Goal: Information Seeking & Learning: Learn about a topic

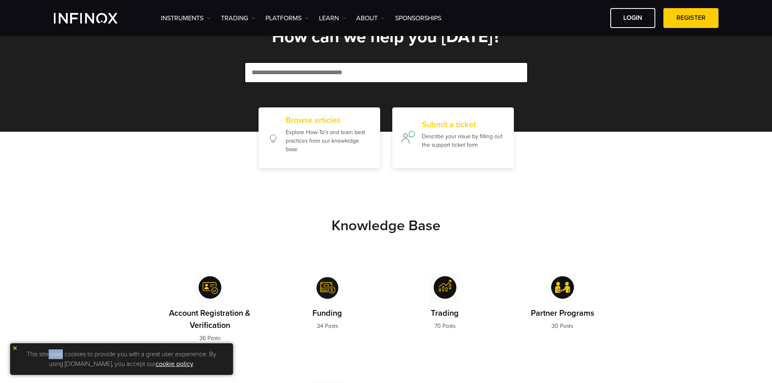
scroll to position [81, 0]
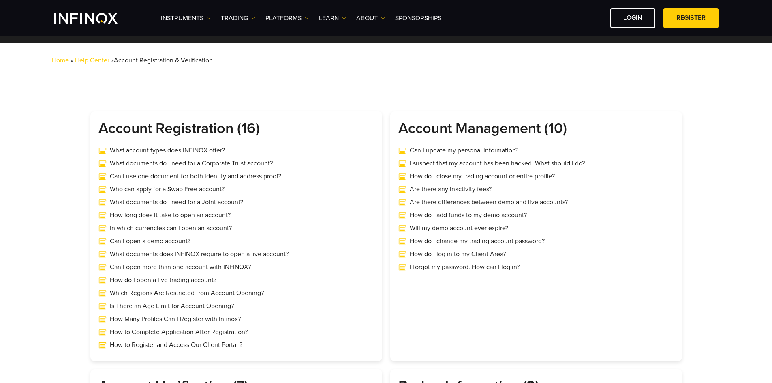
scroll to position [162, 0]
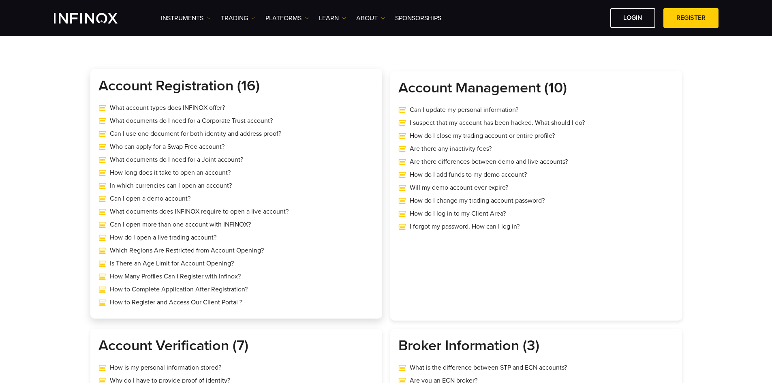
click at [105, 83] on div "Account Registration (16) What account types does INFINOX offer? What documents…" at bounding box center [236, 194] width 292 height 250
click at [105, 83] on h3 "Account Registration (16)" at bounding box center [236, 86] width 276 height 18
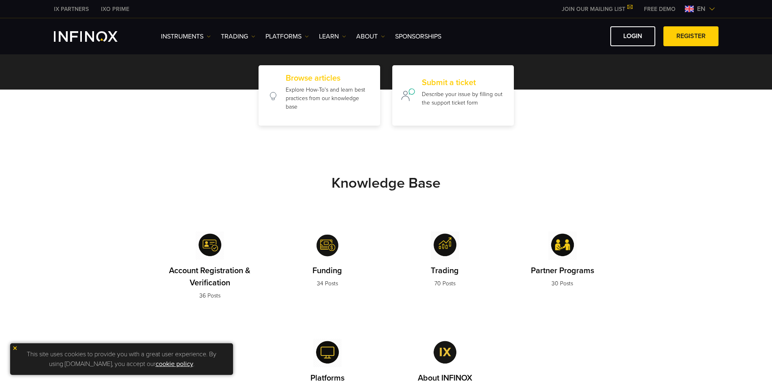
scroll to position [252, 0]
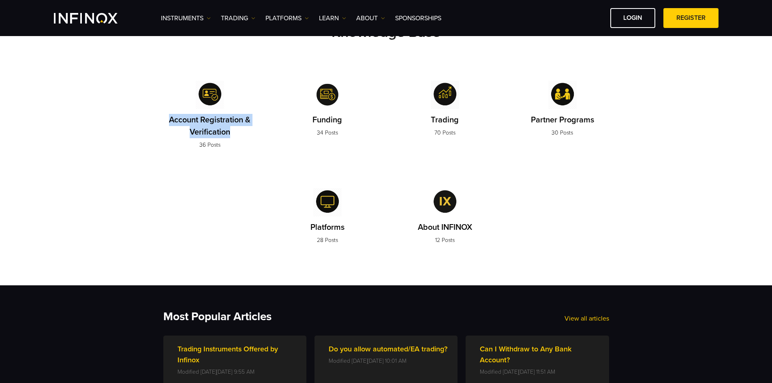
click at [241, 136] on div "Knowledge Base Account Registration & Verification 36 Posts Funding 34 Posts Tr…" at bounding box center [386, 143] width 486 height 238
copy p "Account Registration & Verification"
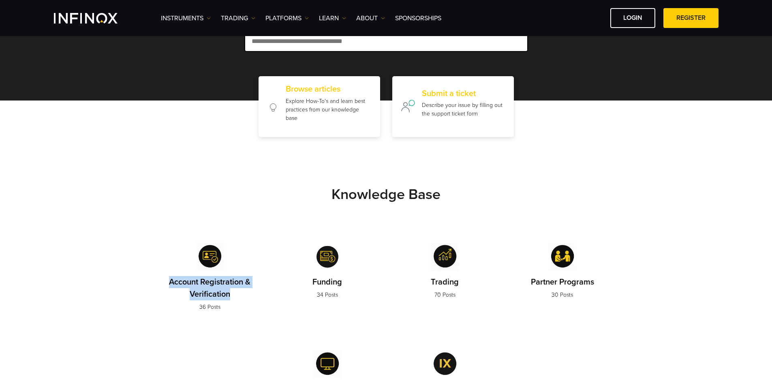
scroll to position [49, 0]
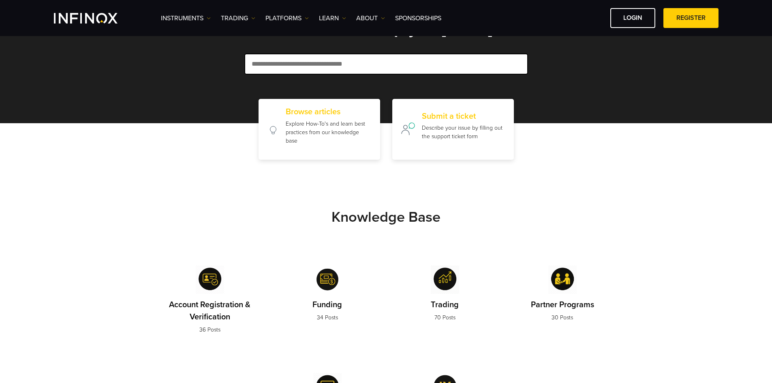
click at [139, 187] on section "Knowledge Base Account Registration & Verification 36 Posts Funding 34 Posts Tr…" at bounding box center [386, 315] width 772 height 310
click at [213, 312] on p "Account Registration & Verification" at bounding box center [209, 311] width 93 height 24
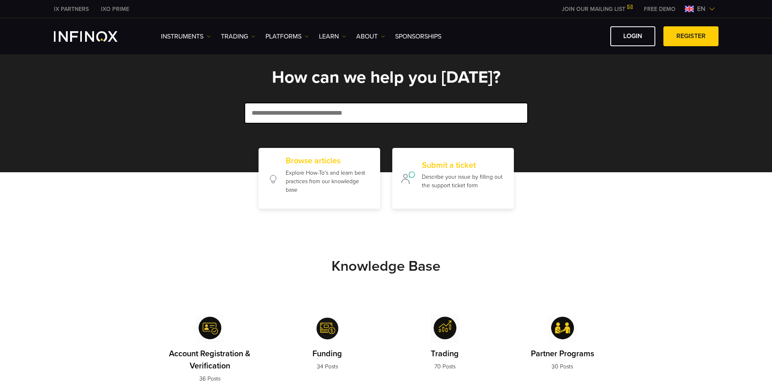
drag, startPoint x: 379, startPoint y: 257, endPoint x: 375, endPoint y: 241, distance: 16.0
click at [379, 257] on section "Knowledge Base Account Registration & Verification 36 Posts Funding 34 Posts Tr…" at bounding box center [386, 364] width 772 height 310
click at [174, 36] on link "Instruments" at bounding box center [186, 37] width 50 height 10
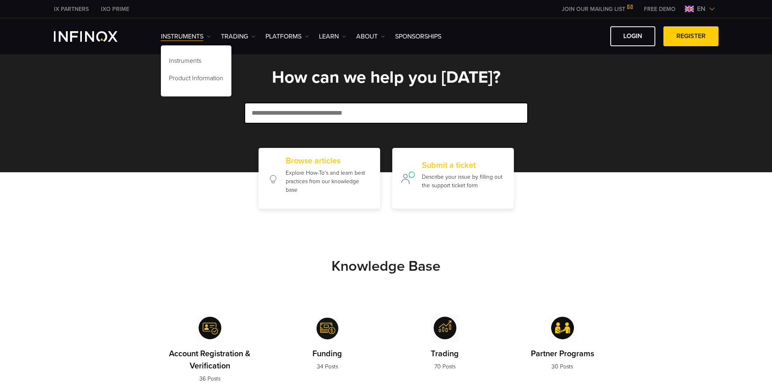
click at [106, 34] on img "INFINOX Logo" at bounding box center [86, 36] width 64 height 11
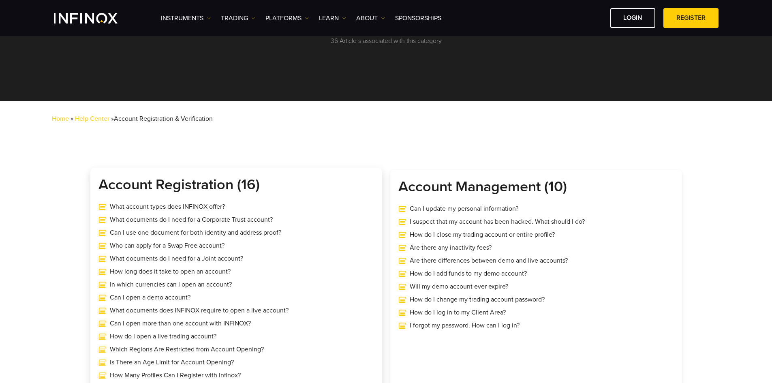
drag, startPoint x: 265, startPoint y: 185, endPoint x: 101, endPoint y: 178, distance: 164.7
click at [101, 178] on h3 "Account Registration (16)" at bounding box center [236, 185] width 276 height 18
copy h3 "Account Registration (16)"
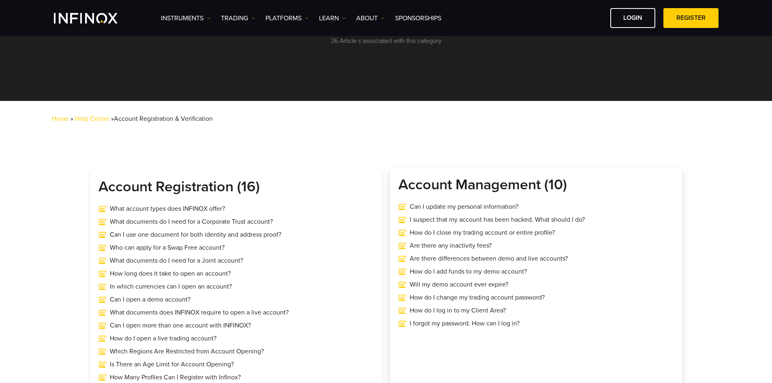
copy h3 "Account Management (10)"
drag, startPoint x: 586, startPoint y: 178, endPoint x: 396, endPoint y: 179, distance: 189.7
click at [396, 179] on div "Account Management (10) Can I update my personal information? I suspect that my…" at bounding box center [536, 293] width 292 height 250
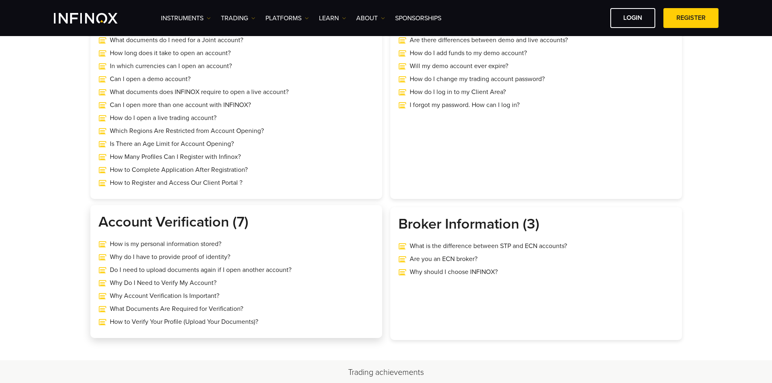
scroll to position [324, 0]
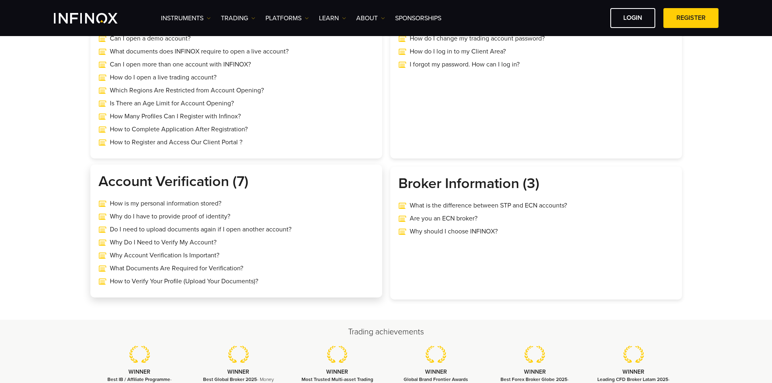
copy h3 "Account Verification"
drag, startPoint x: 227, startPoint y: 184, endPoint x: 102, endPoint y: 178, distance: 125.4
click at [102, 178] on h3 "Account Verification (7)" at bounding box center [236, 182] width 276 height 18
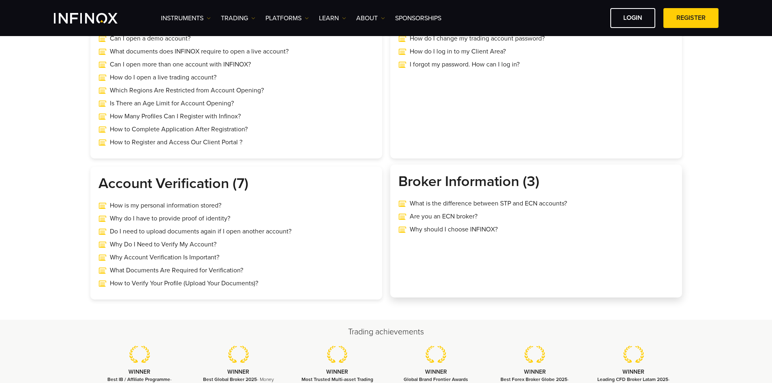
drag, startPoint x: 398, startPoint y: 181, endPoint x: 522, endPoint y: 181, distance: 123.6
click at [522, 181] on h3 "Broker Information (3)" at bounding box center [536, 182] width 276 height 18
copy h3 "Broker Information"
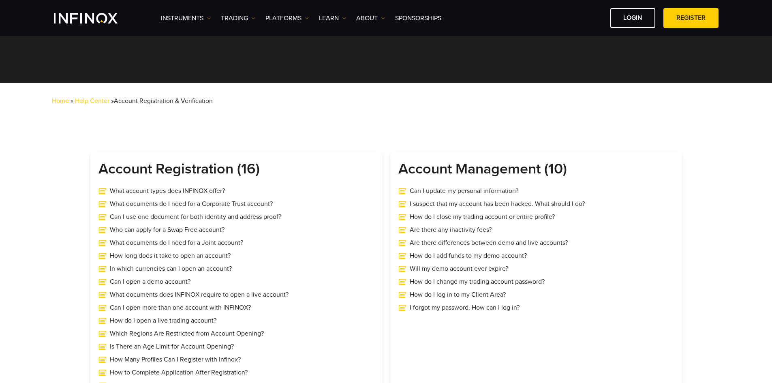
scroll to position [0, 0]
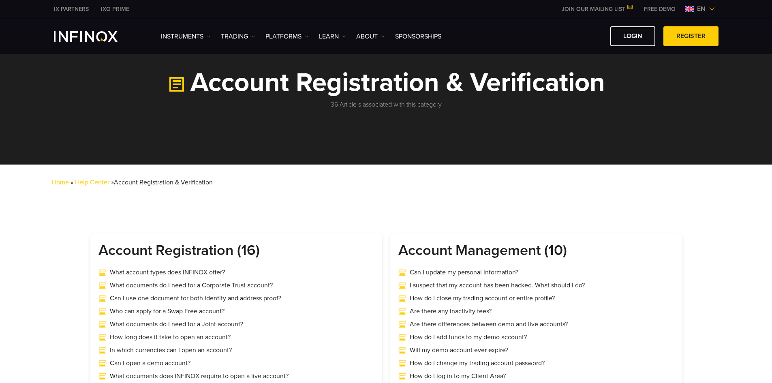
click at [98, 186] on link "Help Center" at bounding box center [92, 182] width 34 height 8
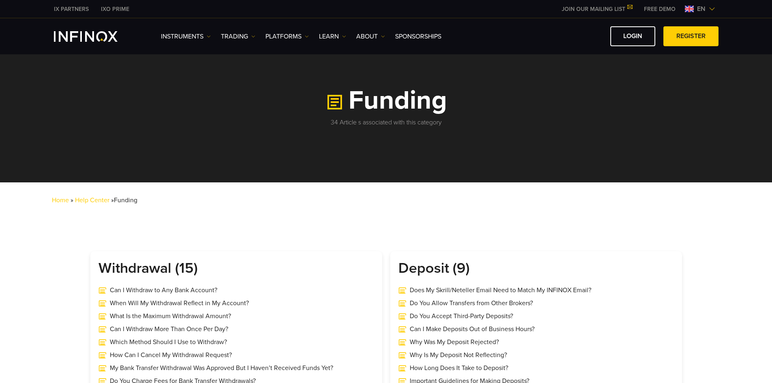
scroll to position [41, 0]
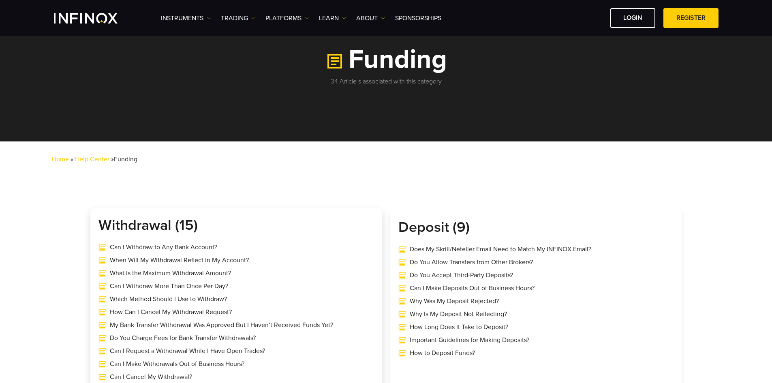
drag, startPoint x: 210, startPoint y: 229, endPoint x: 93, endPoint y: 222, distance: 117.3
click at [93, 222] on div "Withdrawal (15) Can I Withdraw to Any Bank Account? When Will My Withdrawal Ref…" at bounding box center [236, 326] width 292 height 237
copy h3 "Withdrawal (15)"
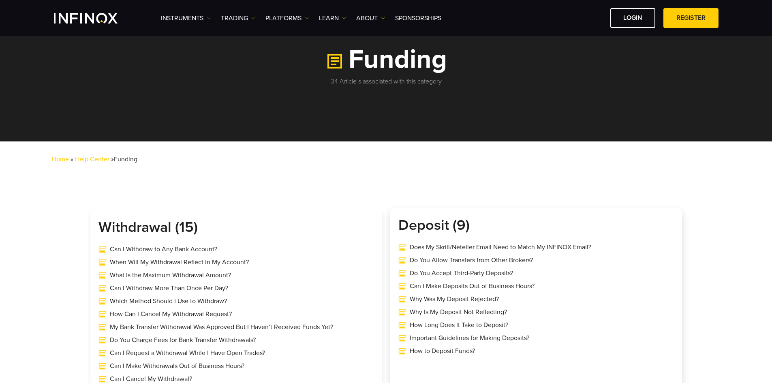
drag, startPoint x: 499, startPoint y: 232, endPoint x: 392, endPoint y: 225, distance: 107.2
click at [392, 225] on div "Deposit (9) Does My Skrill/Neteller Email Need to Match My INFINOX Email? Do Yo…" at bounding box center [536, 326] width 292 height 237
copy h3 "Deposit (9)"
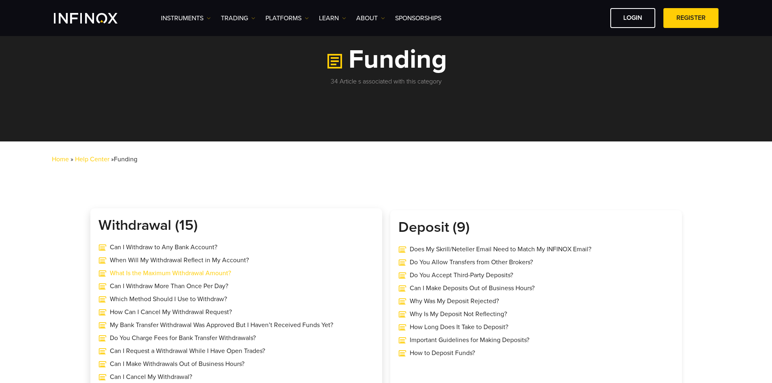
scroll to position [284, 0]
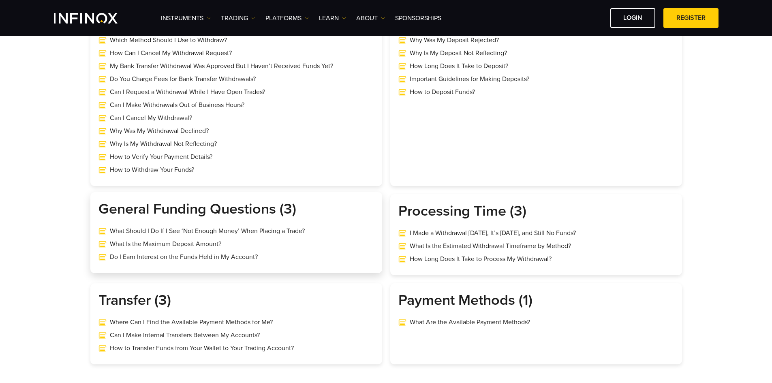
drag, startPoint x: 313, startPoint y: 207, endPoint x: 98, endPoint y: 209, distance: 215.2
click at [98, 209] on div "General Funding Questions (3) What Should I Do If I See ‘Not Enough Money’ When…" at bounding box center [236, 232] width 292 height 81
copy h3 "General Funding Questions (3)"
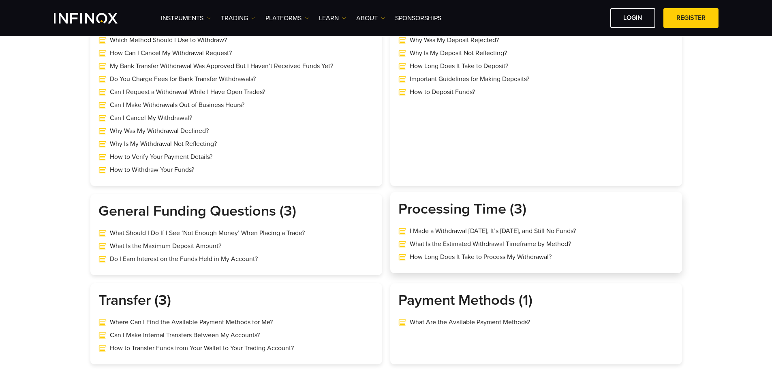
copy h3 "Processing Time (3)"
drag, startPoint x: 528, startPoint y: 210, endPoint x: 395, endPoint y: 212, distance: 132.6
click at [395, 212] on div "Processing Time (3) I Made a Withdrawal on Friday, It’s Sunday, and Still No Fu…" at bounding box center [536, 232] width 292 height 81
copy h3 "Transfer (3)"
drag, startPoint x: 173, startPoint y: 296, endPoint x: 106, endPoint y: 283, distance: 68.5
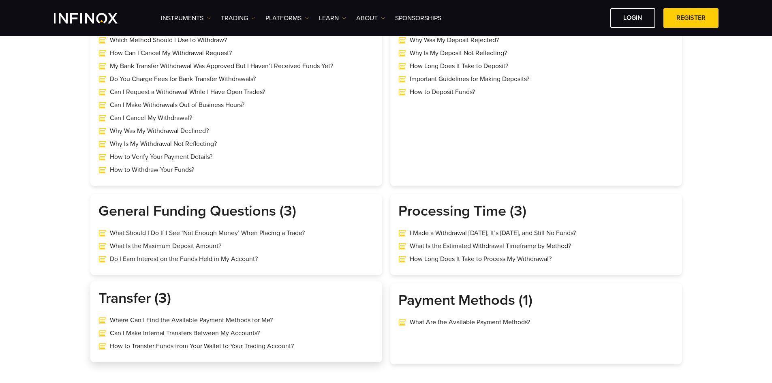
click at [95, 293] on div "Transfer (3) Where Can I Find the Available Payment Methods for Me? Can I Make …" at bounding box center [236, 321] width 292 height 81
click at [447, 301] on h3 "Payment Methods (1)" at bounding box center [536, 298] width 276 height 18
copy div "Payment Methods (1)"
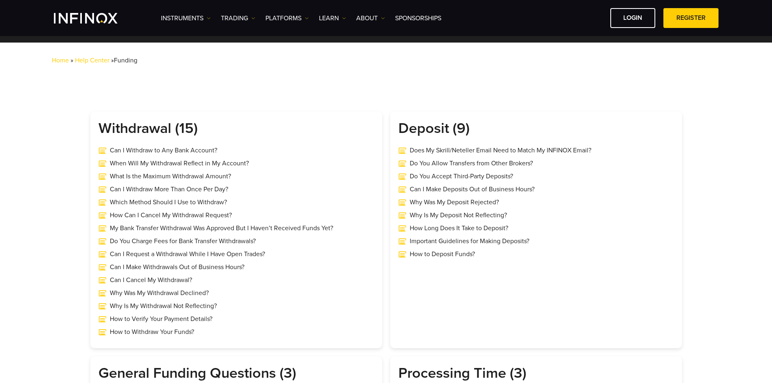
scroll to position [0, 0]
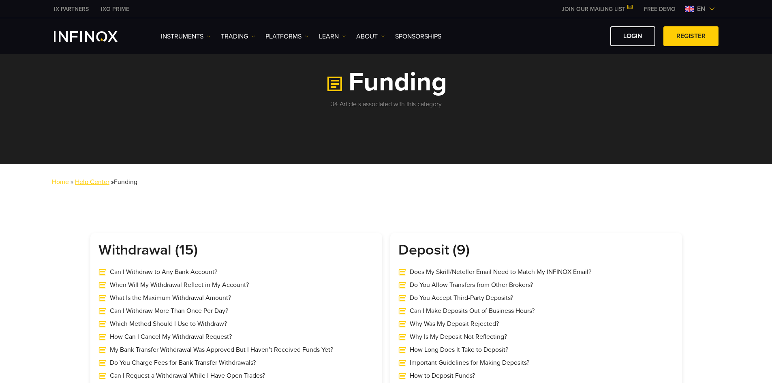
click at [99, 182] on link "Help Center" at bounding box center [92, 182] width 34 height 8
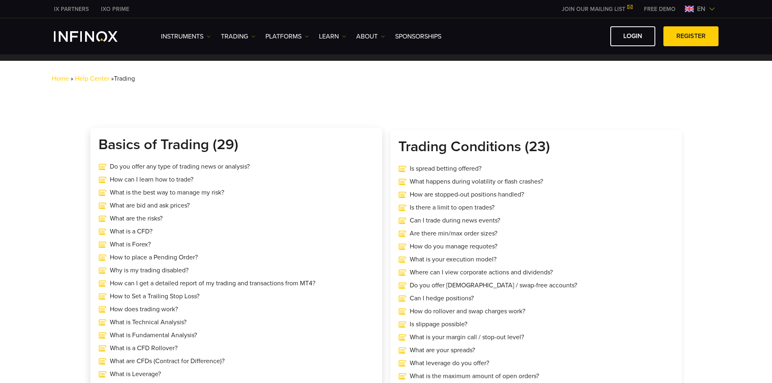
scroll to position [81, 0]
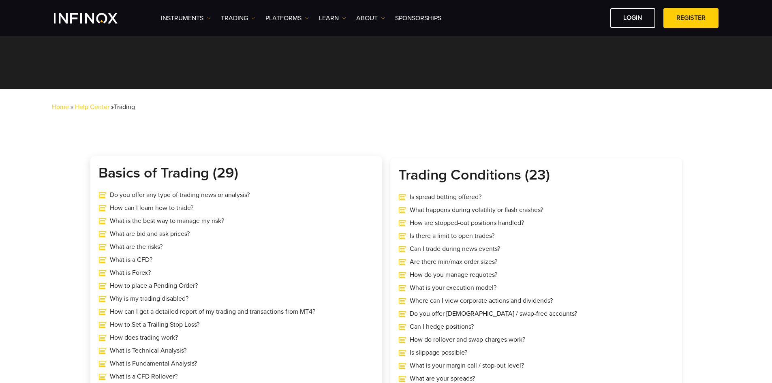
drag, startPoint x: 275, startPoint y: 175, endPoint x: 100, endPoint y: 165, distance: 175.4
click at [100, 165] on h3 "Basics of Trading (29)" at bounding box center [236, 173] width 276 height 18
copy h3 "Basics of Trading (29)"
drag, startPoint x: 509, startPoint y: 172, endPoint x: 385, endPoint y: 170, distance: 124.0
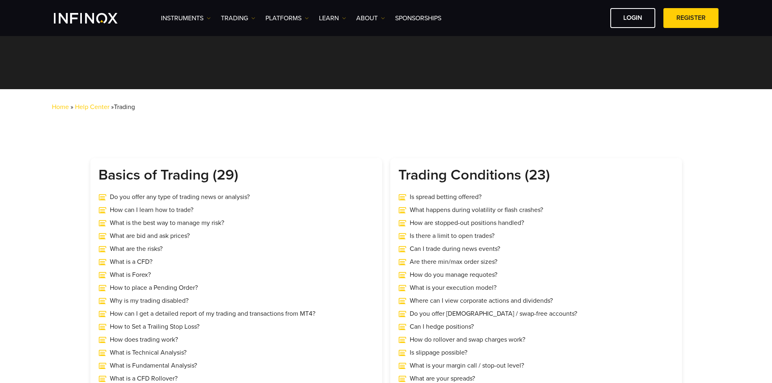
copy div "Do you offer any type of trading news or analysis? How can I learn how to trade…"
click at [554, 182] on h3 "Trading Conditions (23)" at bounding box center [536, 173] width 276 height 18
drag, startPoint x: 574, startPoint y: 173, endPoint x: 395, endPoint y: 173, distance: 179.1
click at [395, 173] on div "Trading Conditions (23) Is spread betting offered? What happens during volatili…" at bounding box center [536, 365] width 292 height 418
copy h3 "Trading Conditions (23)"
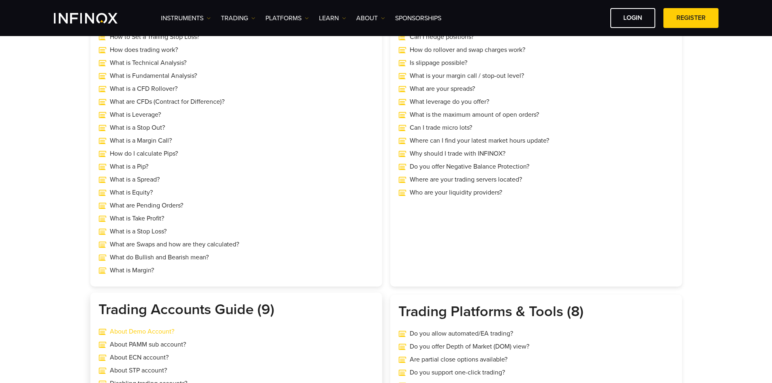
scroll to position [446, 0]
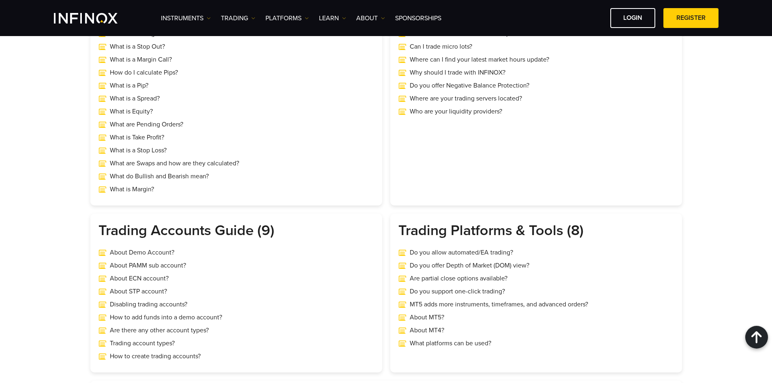
drag, startPoint x: 287, startPoint y: 227, endPoint x: 89, endPoint y: 226, distance: 197.4
click at [89, 226] on div "Basics of Trading (29) Do you offer any type of trading news or analysis? How c…" at bounding box center [386, 111] width 608 height 648
copy h3 "Trading Accounts Guide (9)"
drag, startPoint x: 586, startPoint y: 230, endPoint x: 402, endPoint y: 231, distance: 184.4
click at [402, 231] on h3 "Trading Platforms & Tools (8)" at bounding box center [536, 229] width 276 height 18
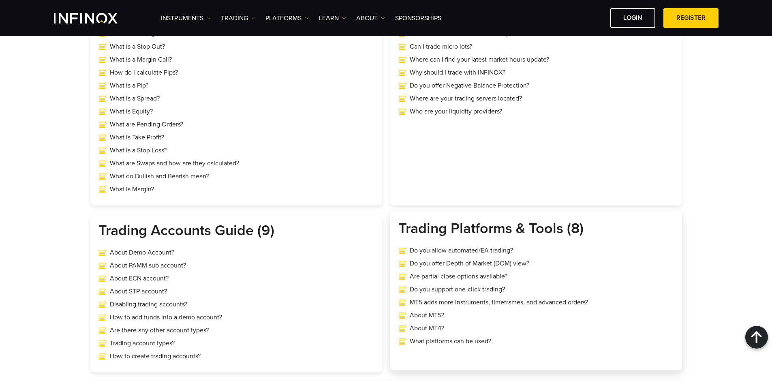
copy h3 "Trading Platforms & Tools (8)"
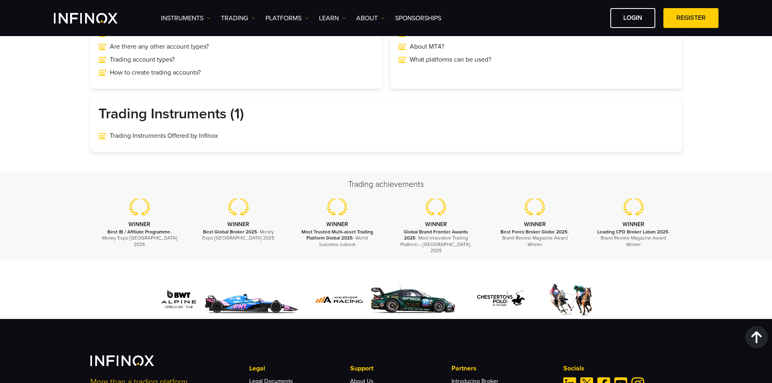
scroll to position [608, 0]
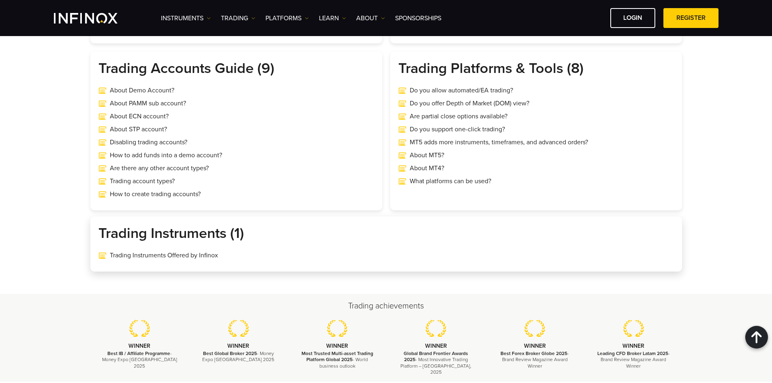
drag, startPoint x: 148, startPoint y: 218, endPoint x: 102, endPoint y: 229, distance: 47.9
click at [102, 229] on h3 "Trading Instruments (1)" at bounding box center [386, 234] width 576 height 18
copy h3 "Trading Instruments (1)"
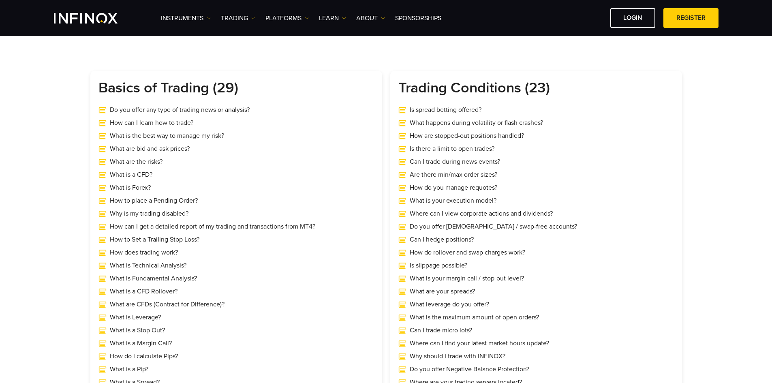
scroll to position [0, 0]
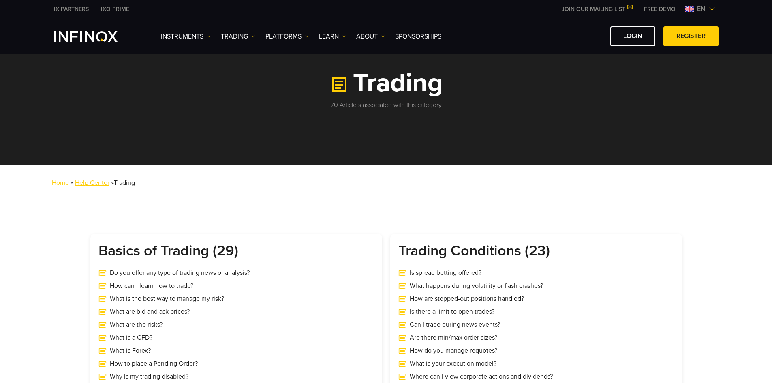
click at [86, 186] on link "Help Center" at bounding box center [92, 183] width 34 height 8
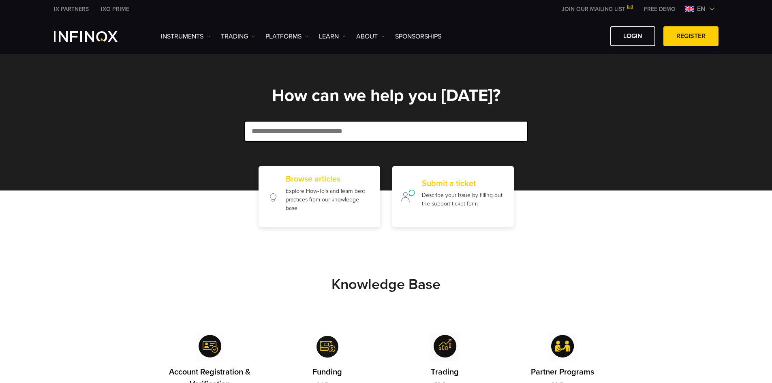
scroll to position [203, 0]
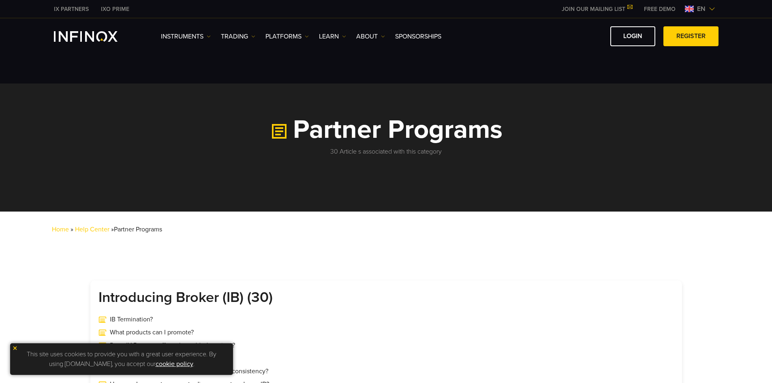
scroll to position [162, 0]
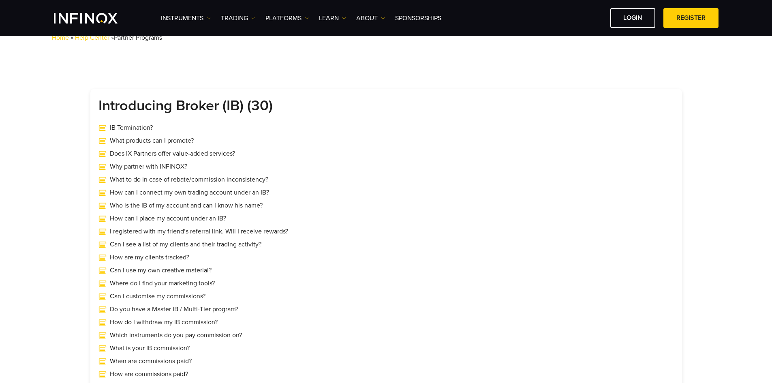
copy h3 "Introducing Broker (IB) (30)"
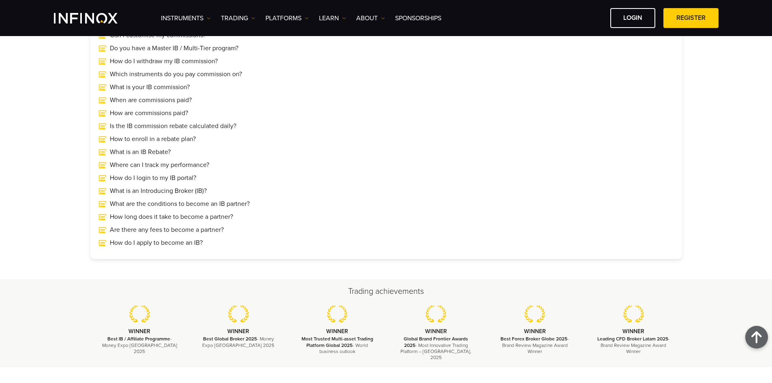
scroll to position [81, 0]
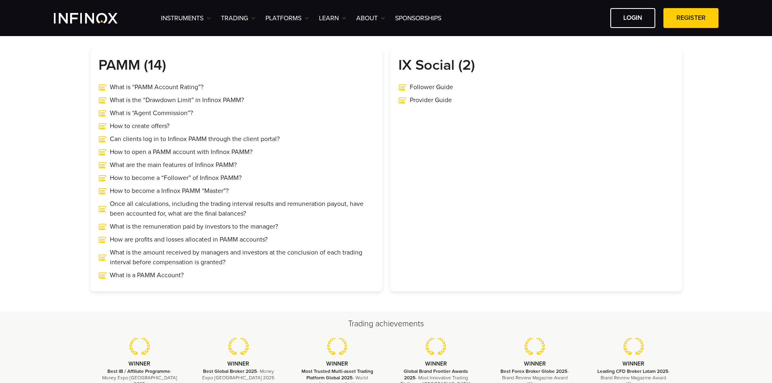
copy h3 "PAMM (14)"
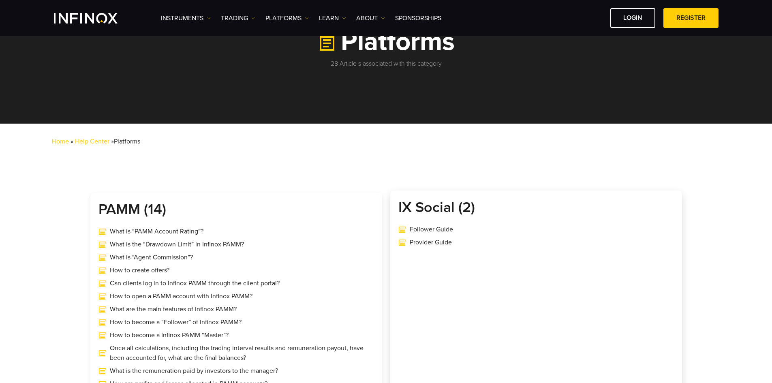
drag, startPoint x: 472, startPoint y: 203, endPoint x: 400, endPoint y: 205, distance: 72.6
click at [400, 205] on h3 "IX Social (2)" at bounding box center [536, 208] width 276 height 18
click at [490, 207] on h3 "IX Social (2)" at bounding box center [536, 208] width 276 height 18
drag, startPoint x: 490, startPoint y: 207, endPoint x: 396, endPoint y: 208, distance: 94.0
click at [396, 208] on div "IX Social (2) Follower Guide Provider Guide" at bounding box center [536, 311] width 292 height 243
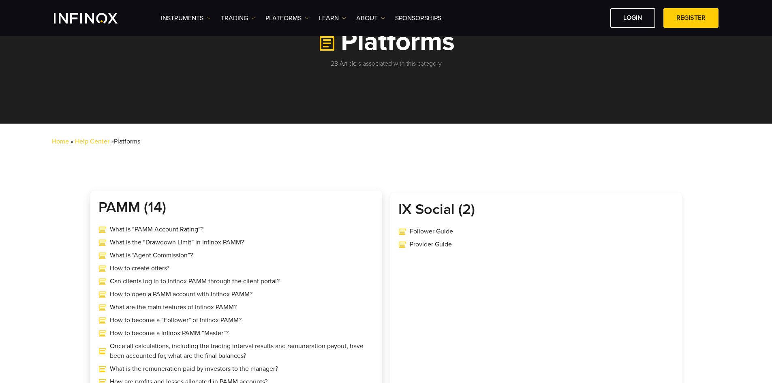
copy div "IX Social (2)"
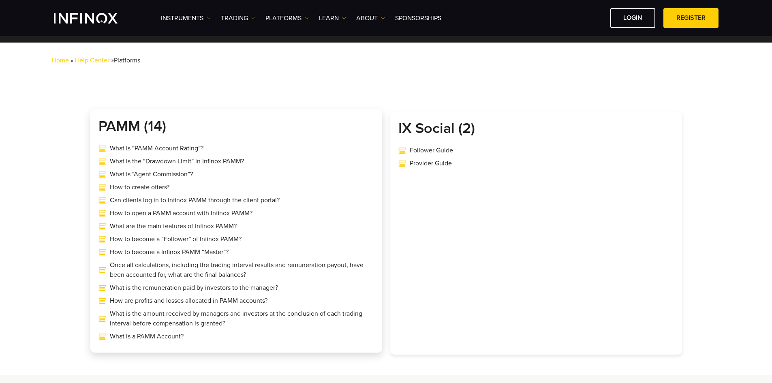
scroll to position [81, 0]
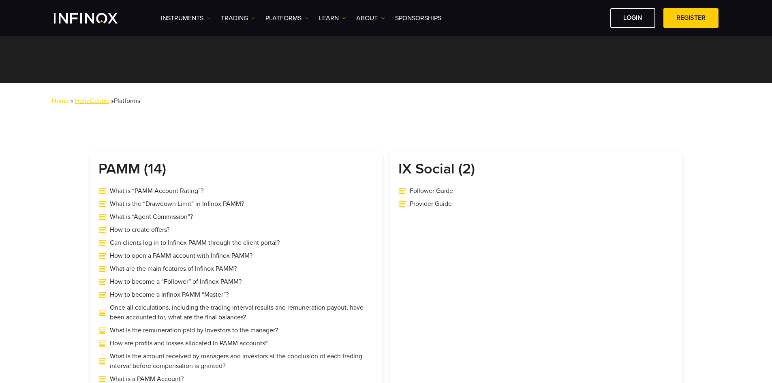
click at [105, 100] on link "Help Center" at bounding box center [92, 101] width 34 height 8
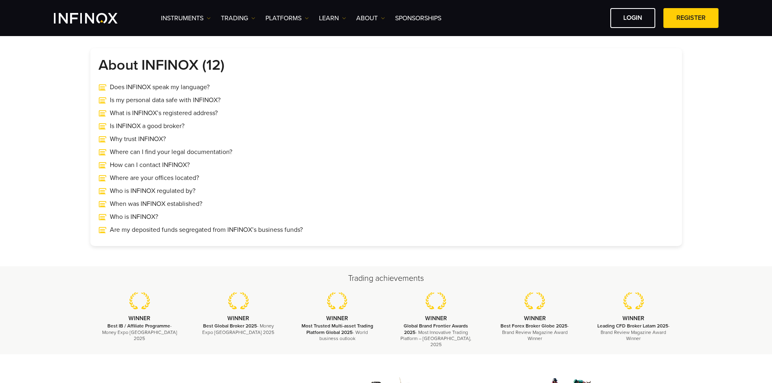
scroll to position [41, 0]
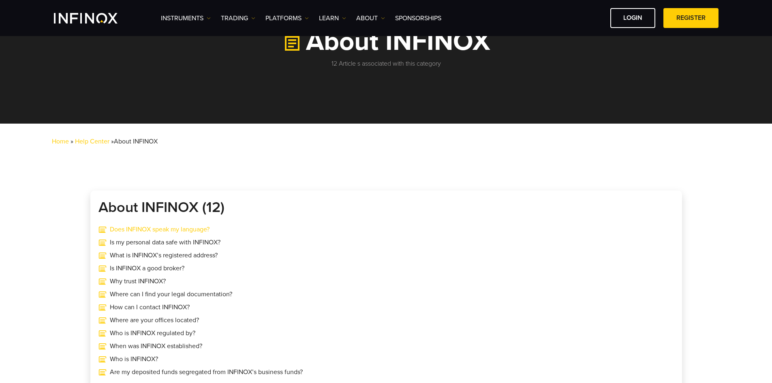
click at [220, 229] on link "Does INFINOX speak my language?" at bounding box center [386, 230] width 576 height 10
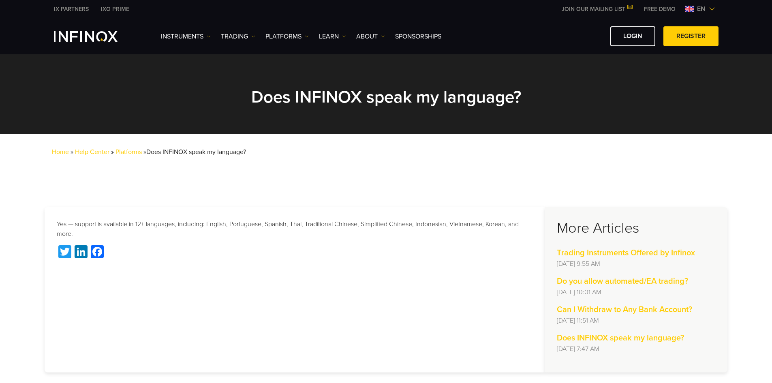
click at [130, 152] on link "Platforms" at bounding box center [129, 152] width 26 height 8
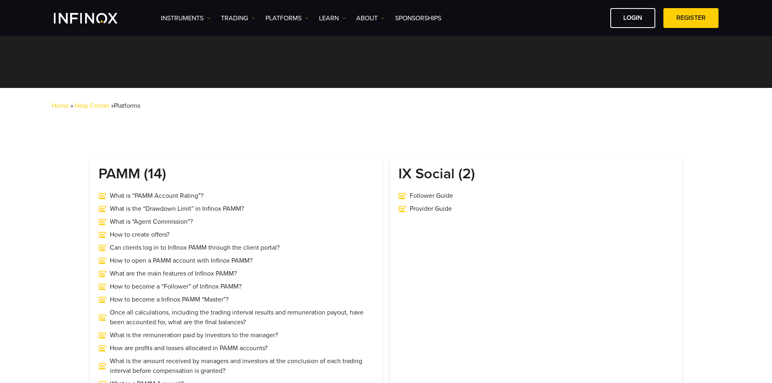
scroll to position [41, 0]
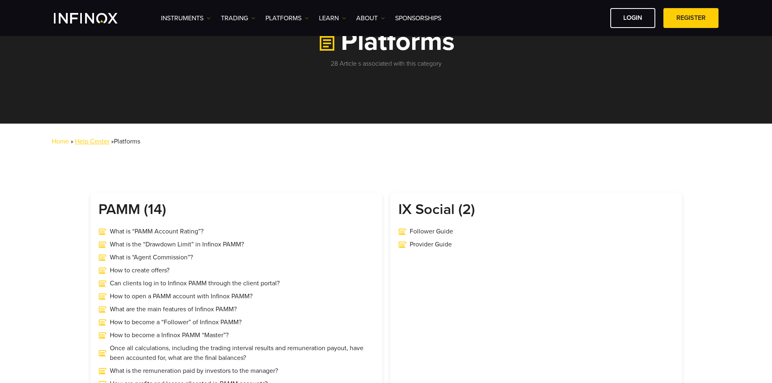
click at [99, 139] on link "Help Center" at bounding box center [92, 141] width 34 height 8
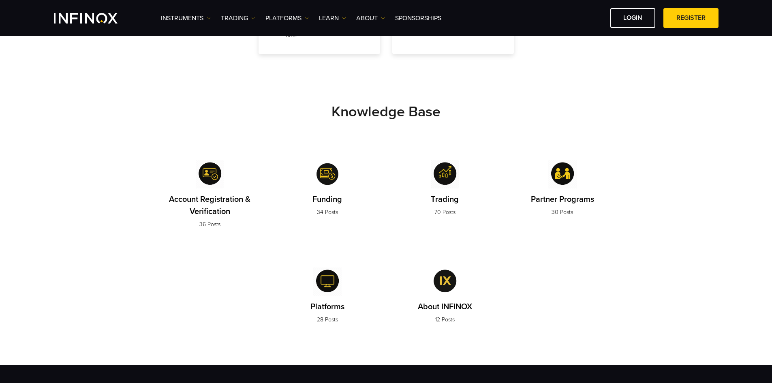
drag, startPoint x: 0, startPoint y: 0, endPoint x: 466, endPoint y: 301, distance: 554.7
click at [467, 301] on p "About INFINOX" at bounding box center [445, 307] width 54 height 12
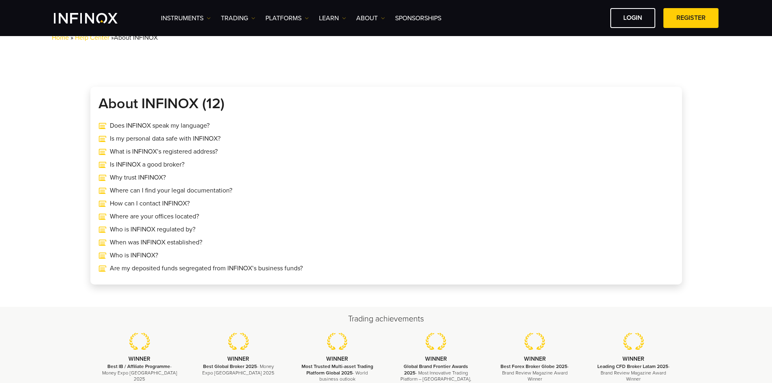
click at [197, 103] on div "About INFINOX (12) Does INFINOX speak my language? Is my personal data safe wit…" at bounding box center [386, 186] width 592 height 198
copy h3 "About INFINOX"
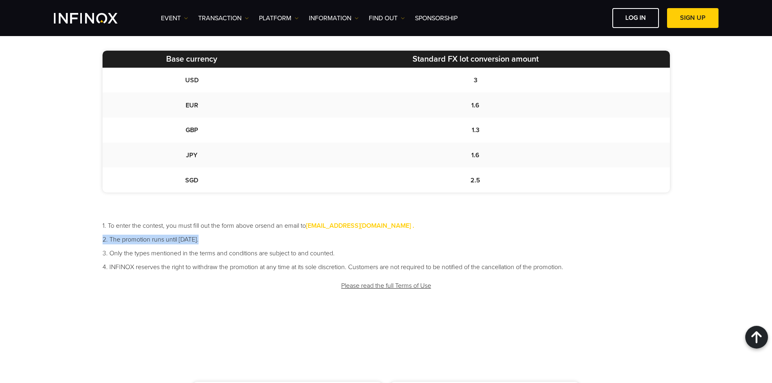
scroll to position [405, 0]
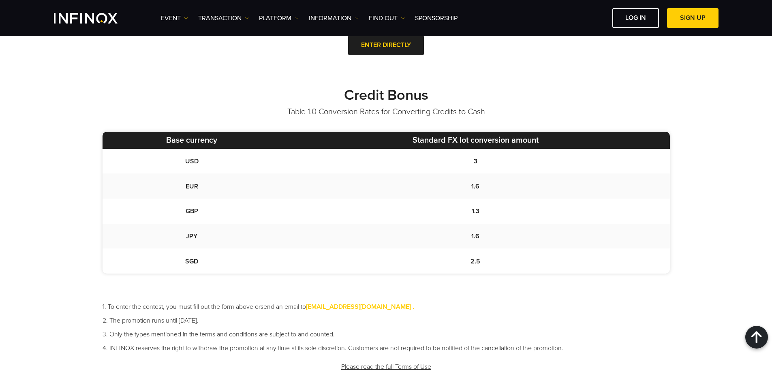
click at [47, 163] on div "Credit Bonus Table 1.0 Conversion Rates for Converting Credits to Cash Base cur…" at bounding box center [386, 251] width 772 height 346
click at [705, 297] on div "Credit Bonus Table 1.0 Conversion Rates for Converting Credits to Cash Base cur…" at bounding box center [386, 251] width 772 height 346
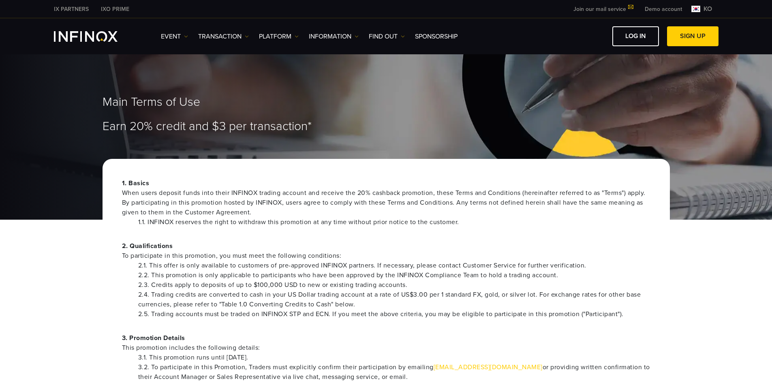
drag, startPoint x: 343, startPoint y: 155, endPoint x: 341, endPoint y: 159, distance: 4.9
drag, startPoint x: 341, startPoint y: 159, endPoint x: 190, endPoint y: 270, distance: 187.1
click at [190, 270] on font "2.1. This offer is only available to customers of pre-approved INFINOX partners…" at bounding box center [362, 265] width 448 height 8
click at [246, 256] on font "To participate in this promotion, you must meet the following conditions:" at bounding box center [232, 256] width 220 height 8
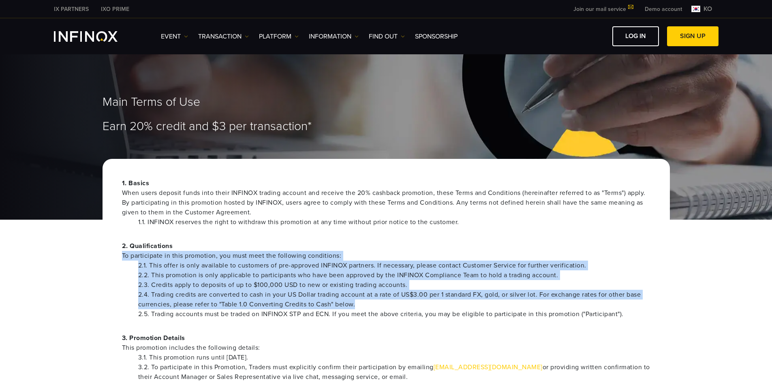
drag, startPoint x: 246, startPoint y: 256, endPoint x: 243, endPoint y: 308, distance: 52.8
click at [243, 308] on div "2. Qualifications To participate in this promotion, you must meet the following…" at bounding box center [386, 280] width 529 height 78
click at [243, 308] on font "2.4. Trading credits are converted to cash in your US Dollar trading account at…" at bounding box center [389, 300] width 503 height 18
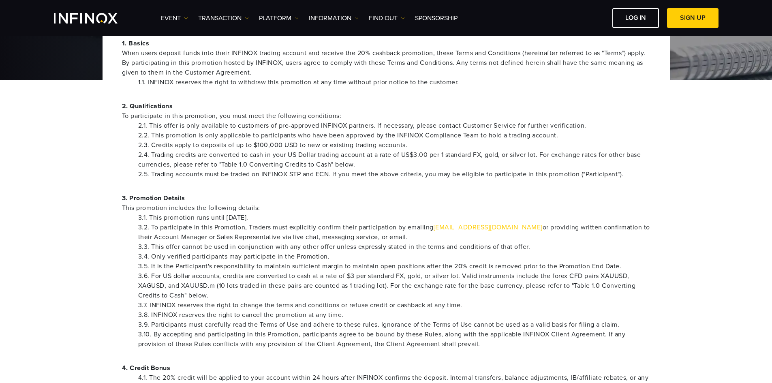
scroll to position [81, 0]
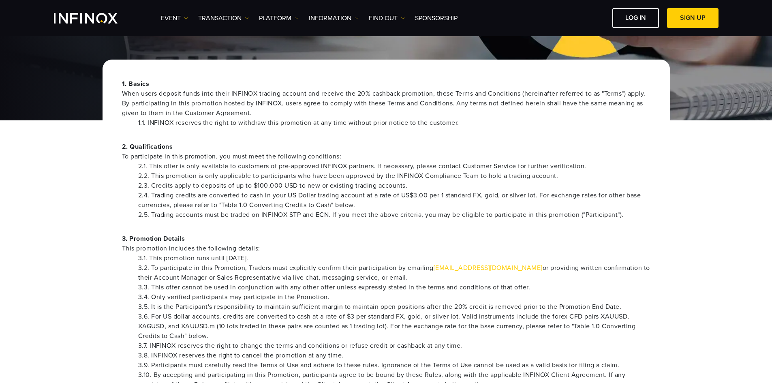
drag, startPoint x: 325, startPoint y: 196, endPoint x: 460, endPoint y: 224, distance: 137.5
click at [325, 196] on font "2.4. Trading credits are converted to cash in your US Dollar trading account at…" at bounding box center [389, 200] width 503 height 18
click at [353, 2] on div "event corporate account" at bounding box center [386, 18] width 772 height 36
